Goal: Entertainment & Leisure: Consume media (video, audio)

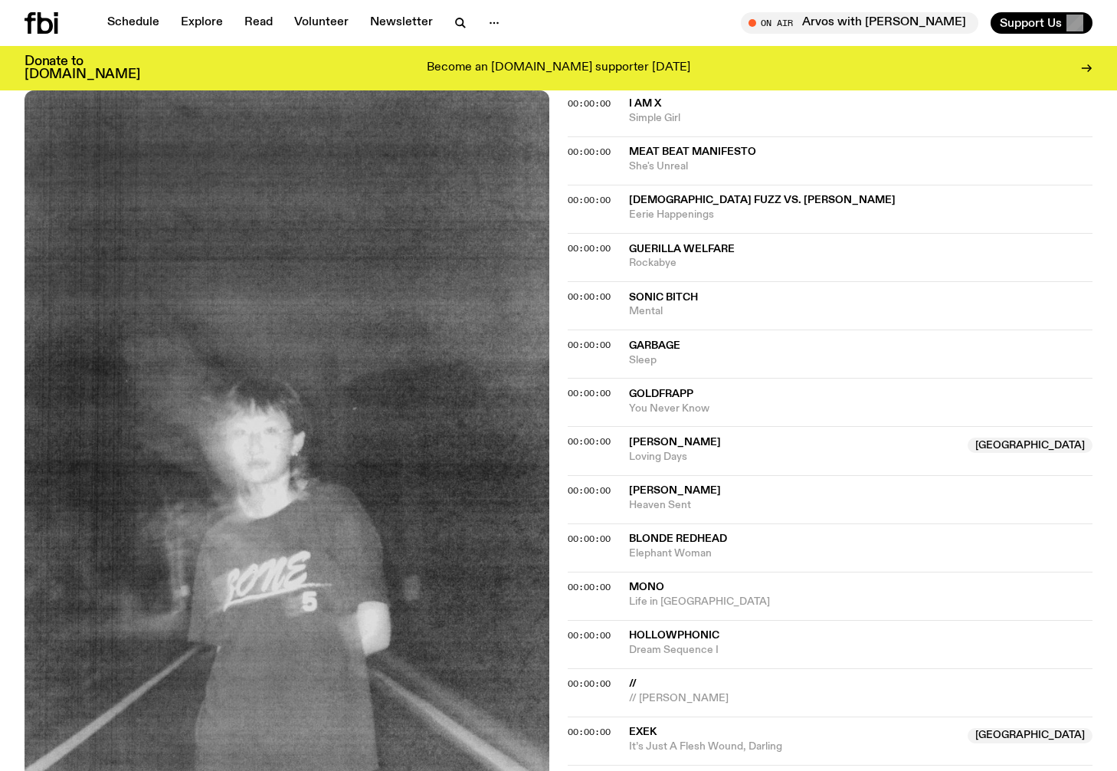
scroll to position [1181, 0]
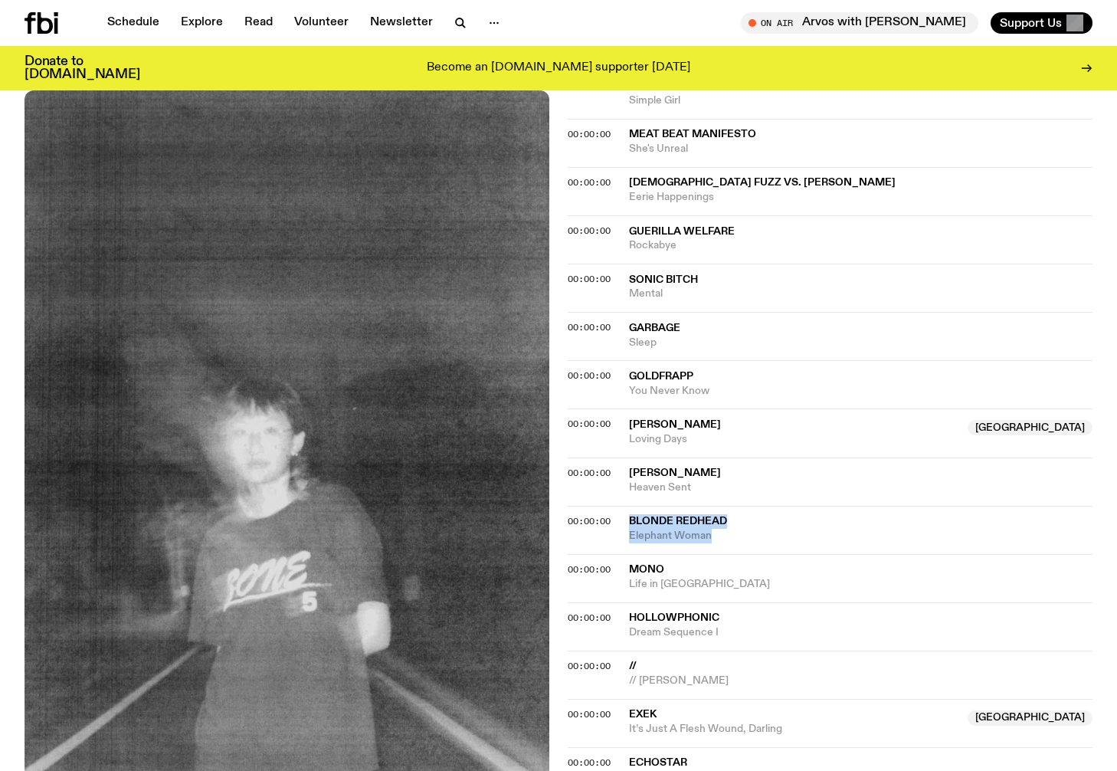
drag, startPoint x: 723, startPoint y: 519, endPoint x: 614, endPoint y: 503, distance: 110.9
click at [612, 506] on div "00:00:00 Blonde Redhead Elephant Woman" at bounding box center [830, 530] width 525 height 48
copy div "Blonde Redhead Elephant Woman"
drag, startPoint x: 700, startPoint y: 421, endPoint x: 626, endPoint y: 410, distance: 75.2
click at [626, 410] on div "00:00:00 [PERSON_NAME] Australia Loving Days [GEOGRAPHIC_DATA]" at bounding box center [830, 432] width 525 height 48
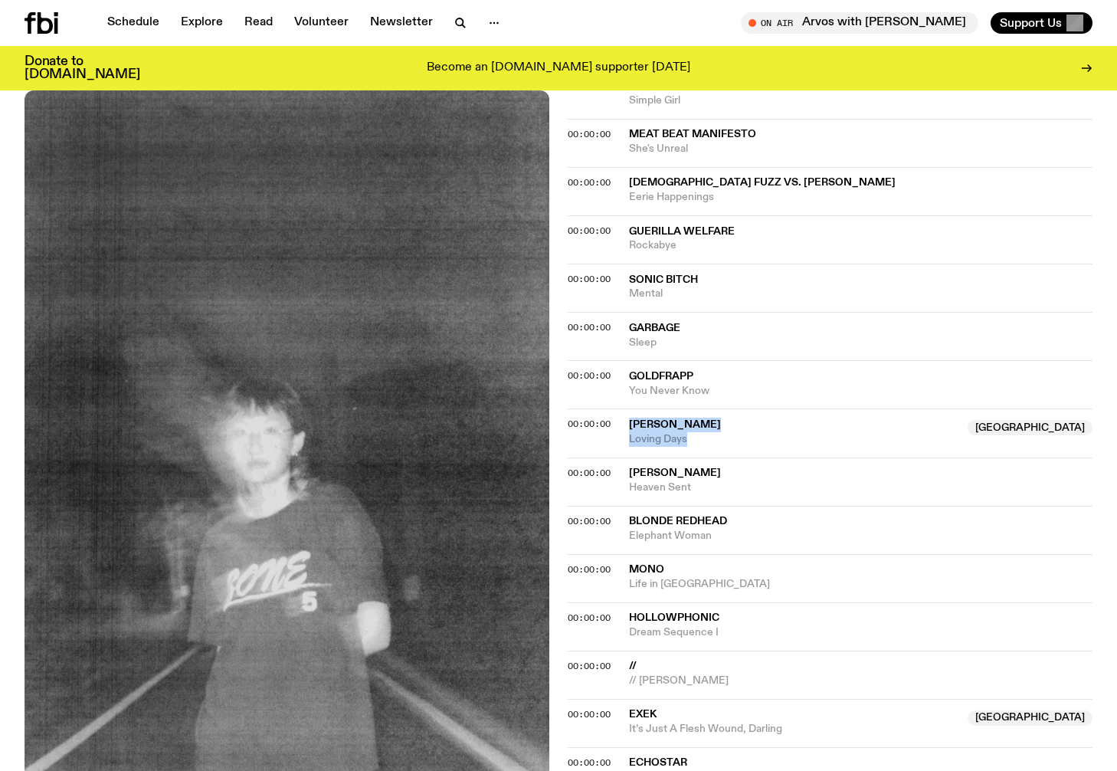
copy div "[PERSON_NAME] Australia Loving Days"
drag, startPoint x: 718, startPoint y: 372, endPoint x: 620, endPoint y: 360, distance: 98.7
click at [620, 360] on div "00:00:00 Goldfrapp You Never Know" at bounding box center [830, 384] width 525 height 48
copy div "Goldfrapp You Never Know"
